Goal: Task Accomplishment & Management: Use online tool/utility

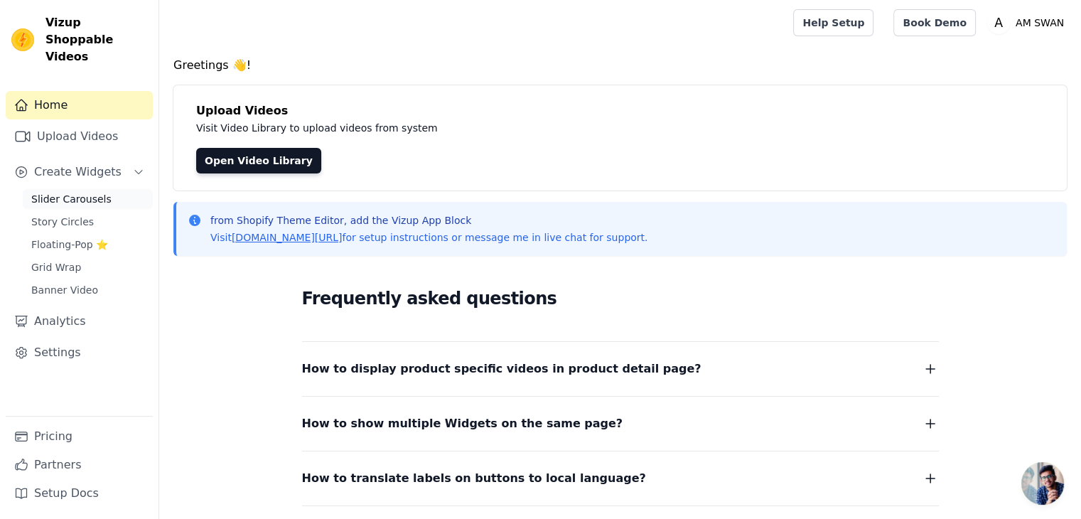
click at [74, 192] on span "Slider Carousels" at bounding box center [71, 199] width 80 height 14
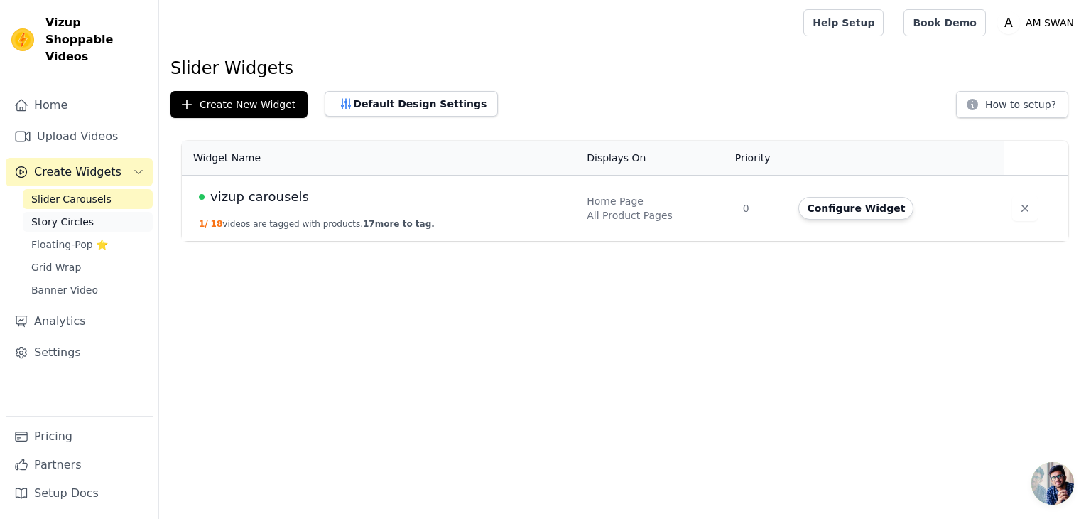
click at [60, 215] on span "Story Circles" at bounding box center [62, 222] width 63 height 14
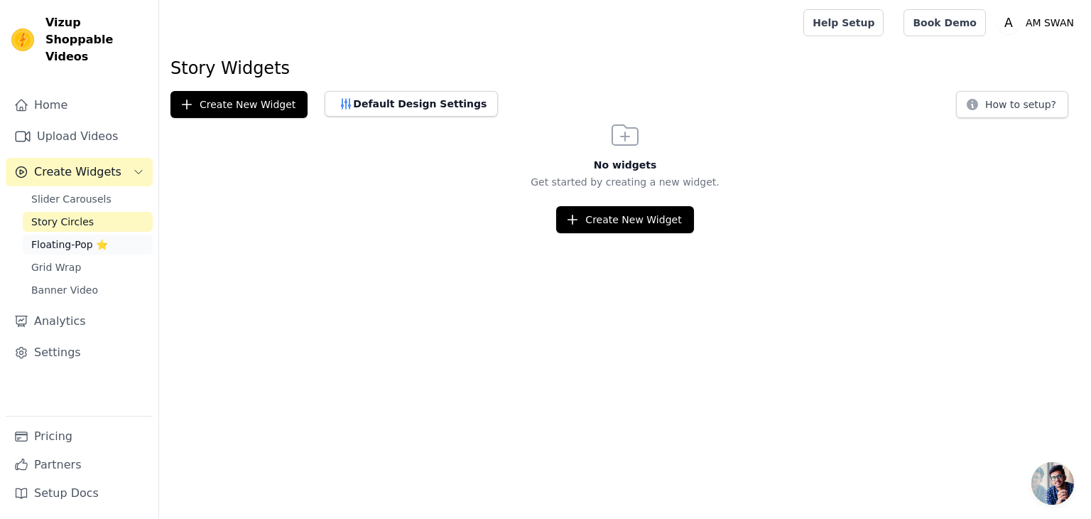
click at [65, 237] on span "Floating-Pop ⭐" at bounding box center [69, 244] width 77 height 14
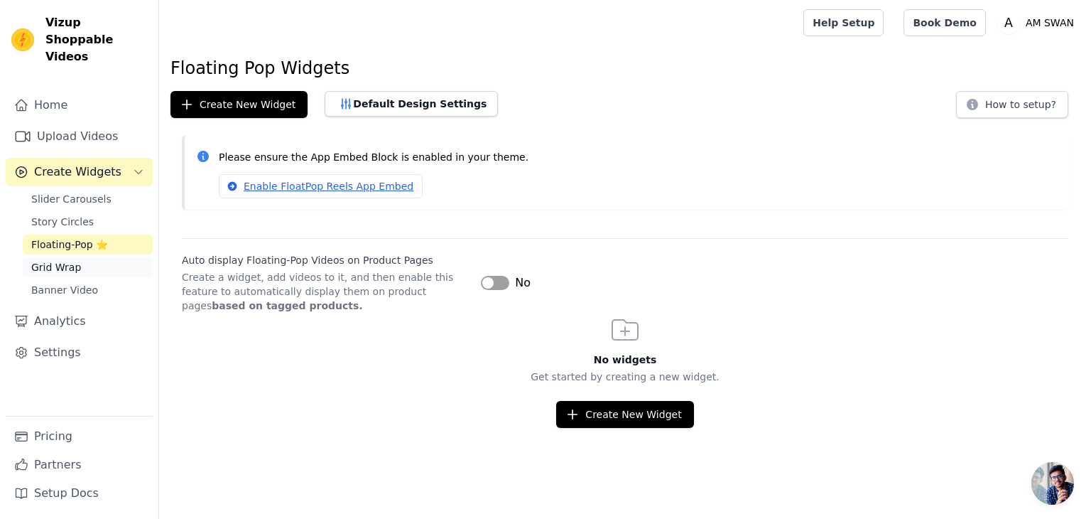
click at [60, 260] on span "Grid Wrap" at bounding box center [56, 267] width 50 height 14
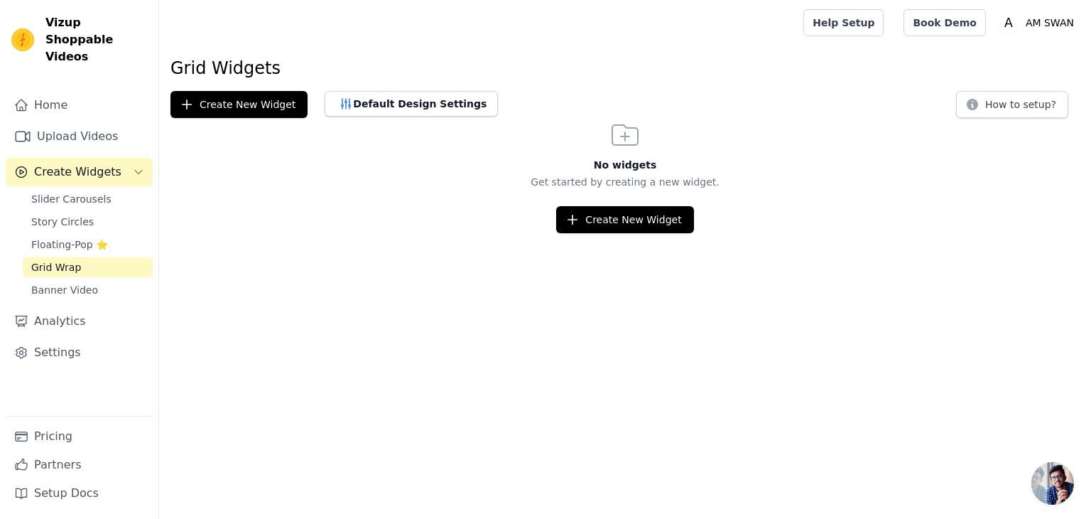
click at [61, 284] on div "Home Upload Videos Create Widgets Slider Carousels Story Circles Floating-Pop ⭐…" at bounding box center [79, 253] width 147 height 325
click at [70, 283] on span "Banner Video" at bounding box center [64, 290] width 67 height 14
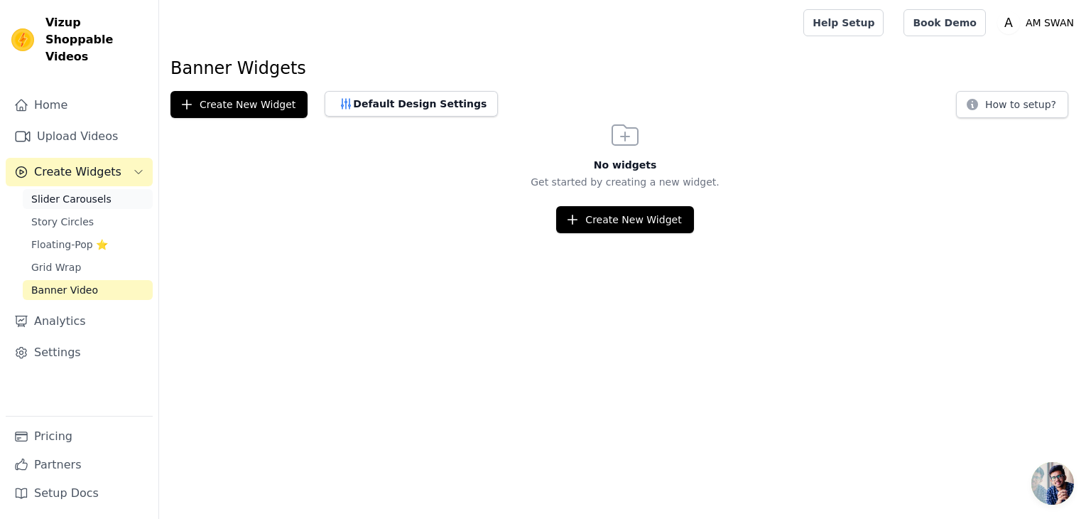
click at [75, 192] on span "Slider Carousels" at bounding box center [71, 199] width 80 height 14
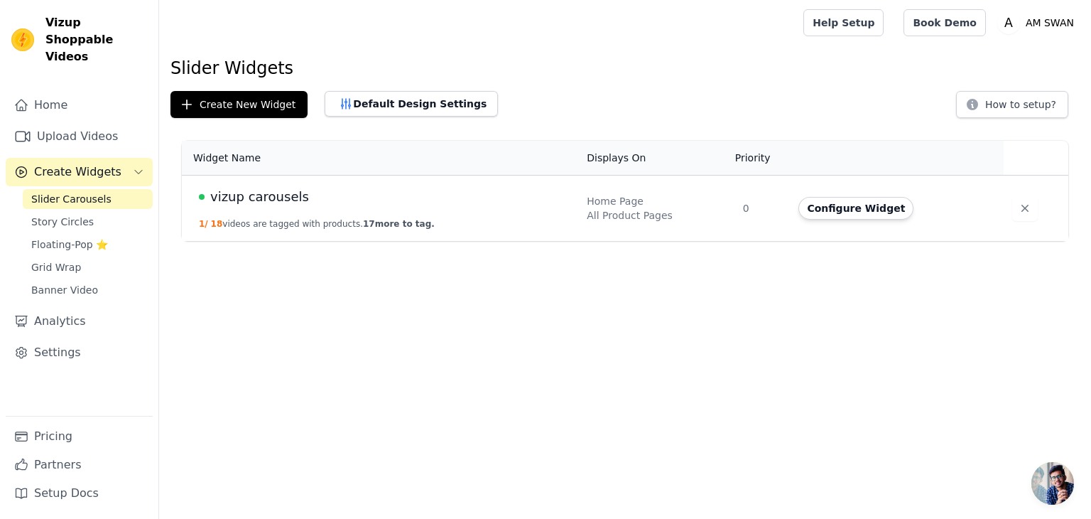
click at [332, 195] on div "vizup carousels" at bounding box center [384, 197] width 371 height 20
click at [210, 203] on span "vizup carousels" at bounding box center [259, 197] width 99 height 20
